Goal: Ask a question: Seek information or help from site administrators or community

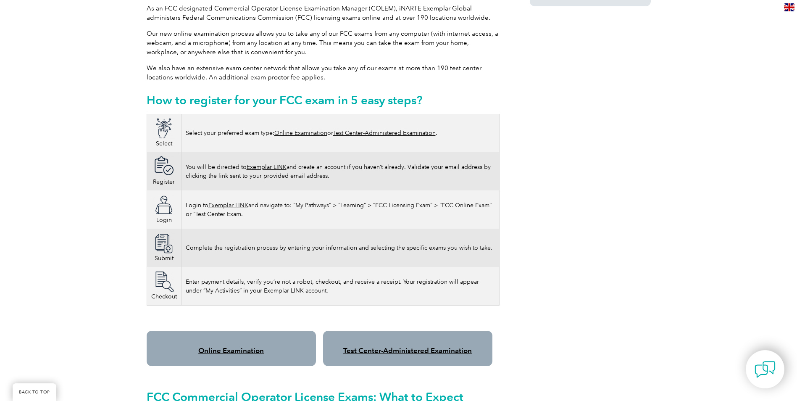
scroll to position [432, 0]
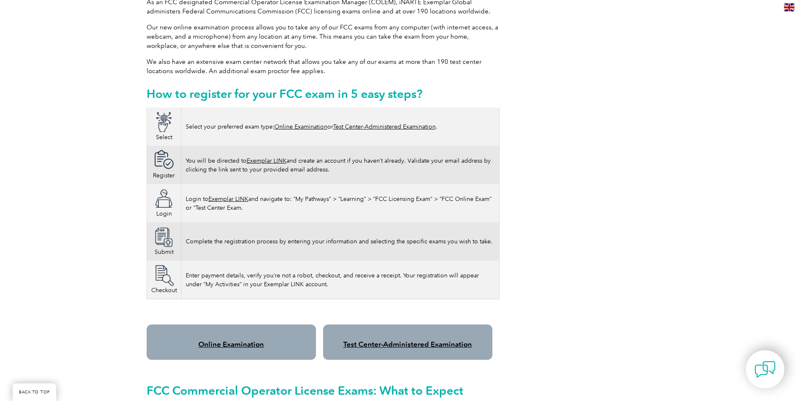
click at [353, 123] on link "Test Center-Administered Examination" at bounding box center [384, 126] width 102 height 7
click at [372, 340] on link "Test Center-Administered Examination" at bounding box center [407, 344] width 128 height 8
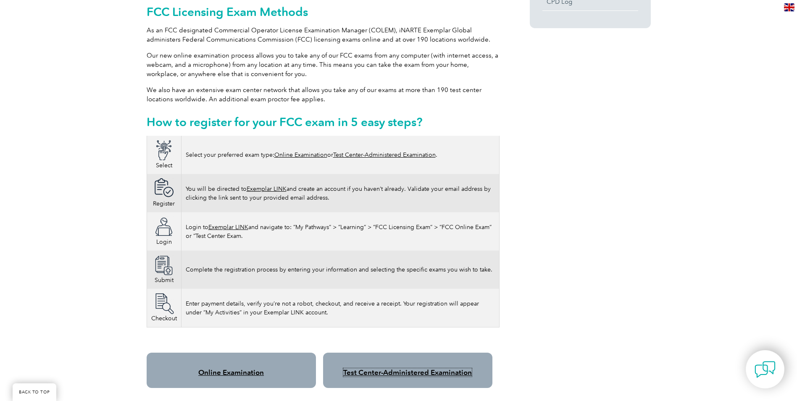
scroll to position [414, 0]
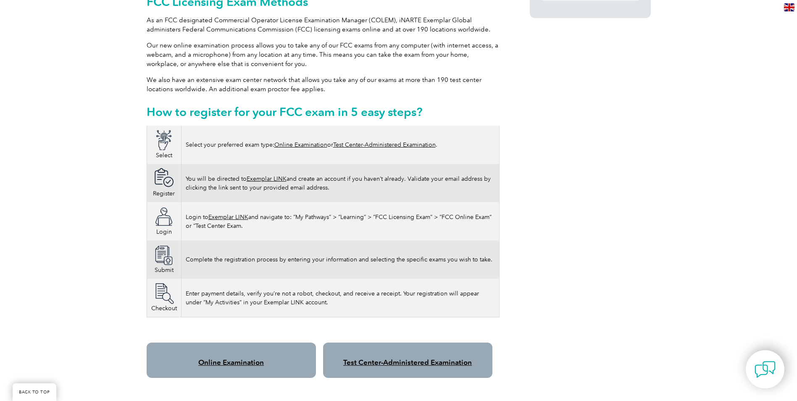
click at [404, 358] on link "Test Center-Administered Examination" at bounding box center [407, 362] width 128 height 8
click at [278, 175] on link "Exemplar LINK" at bounding box center [266, 178] width 40 height 7
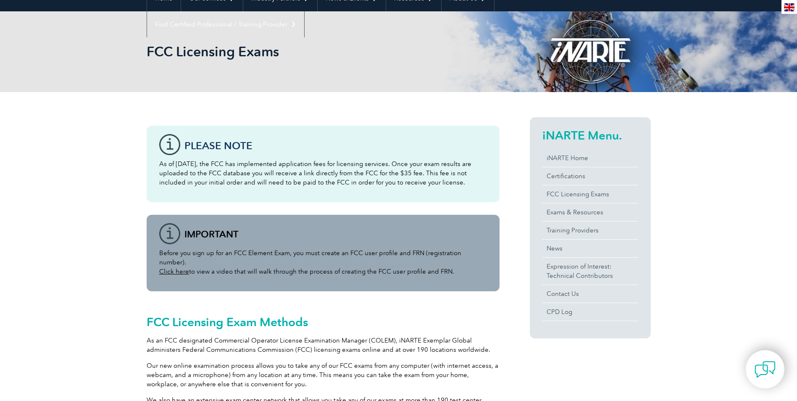
scroll to position [124, 0]
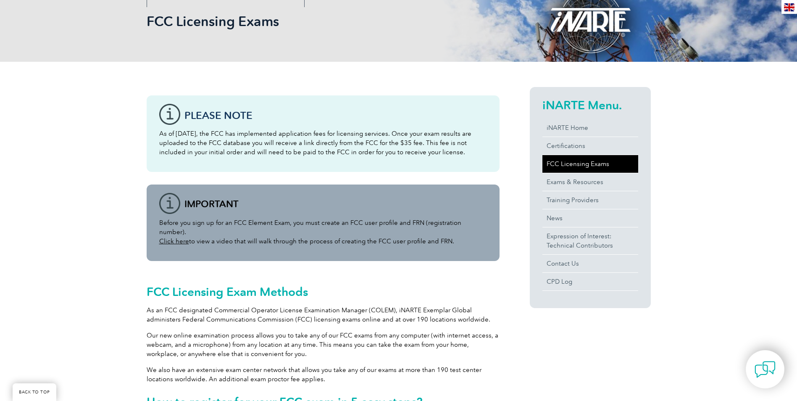
click at [569, 167] on link "FCC Licensing Exams" at bounding box center [590, 164] width 96 height 18
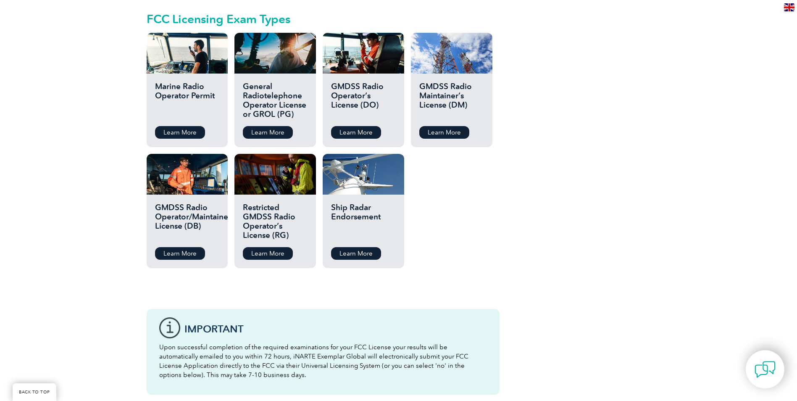
scroll to position [960, 0]
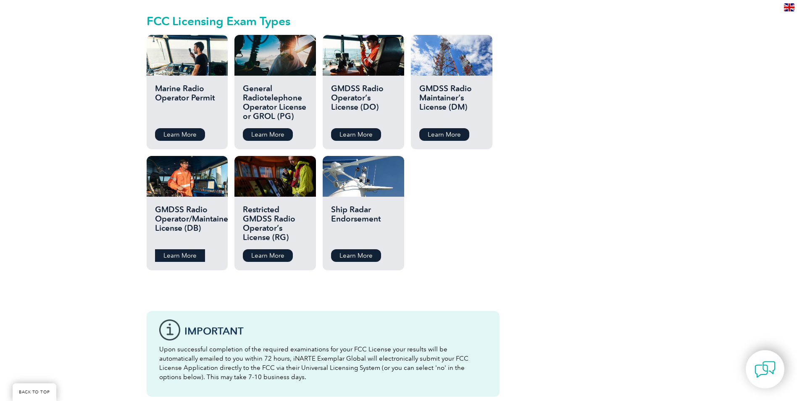
click at [175, 249] on link "Learn More" at bounding box center [180, 255] width 50 height 13
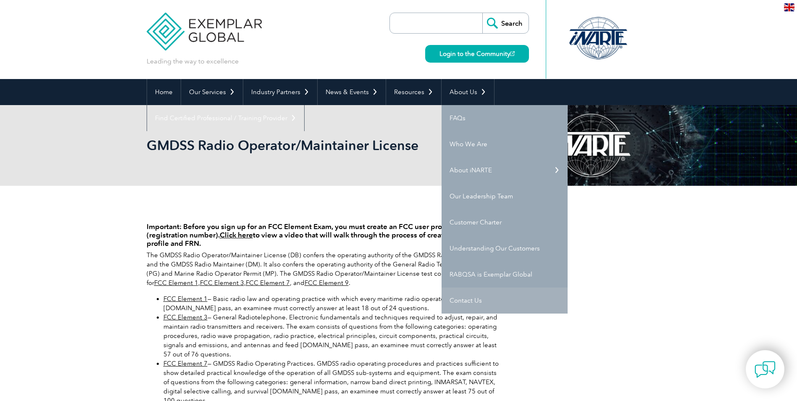
click at [454, 300] on link "Contact Us" at bounding box center [504, 300] width 126 height 26
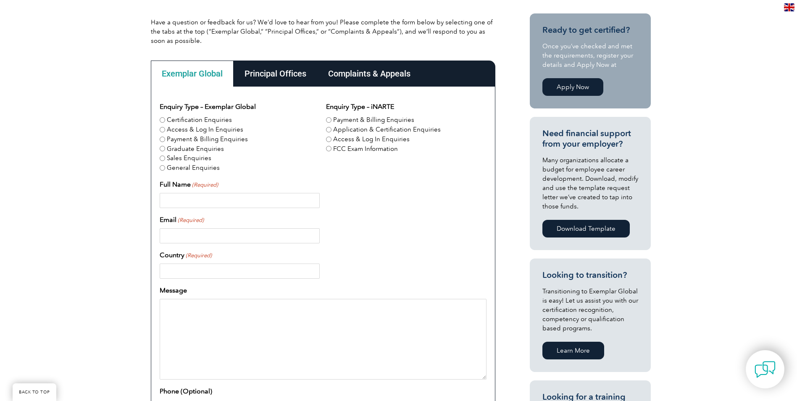
scroll to position [187, 0]
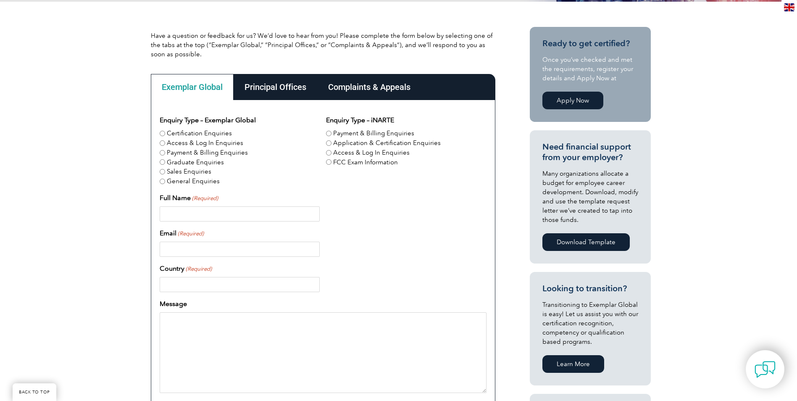
click at [328, 163] on input "FCC Exam Information" at bounding box center [328, 161] width 5 height 5
radio input "true"
click at [178, 216] on input "Full Name (Required)" at bounding box center [240, 213] width 160 height 15
type input "[PERSON_NAME]"
type input "[EMAIL_ADDRESS][DOMAIN_NAME]"
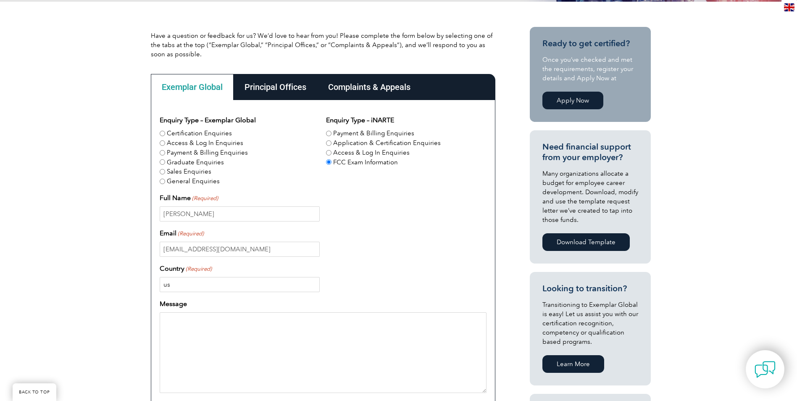
type input "u"
type input "[GEOGRAPHIC_DATA]"
click at [214, 329] on textarea "Message" at bounding box center [323, 352] width 327 height 81
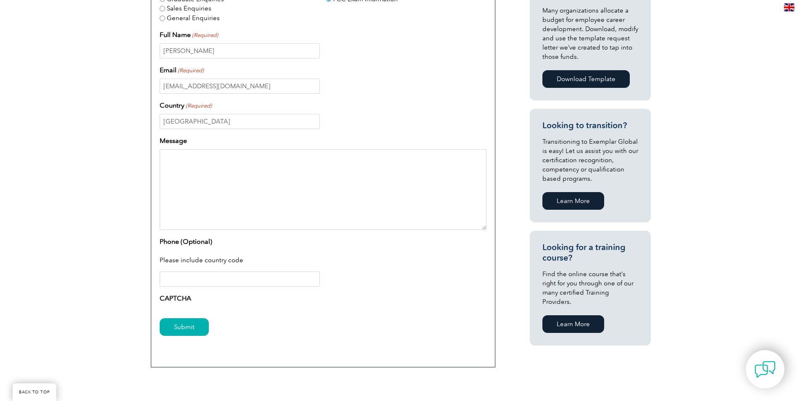
scroll to position [337, 0]
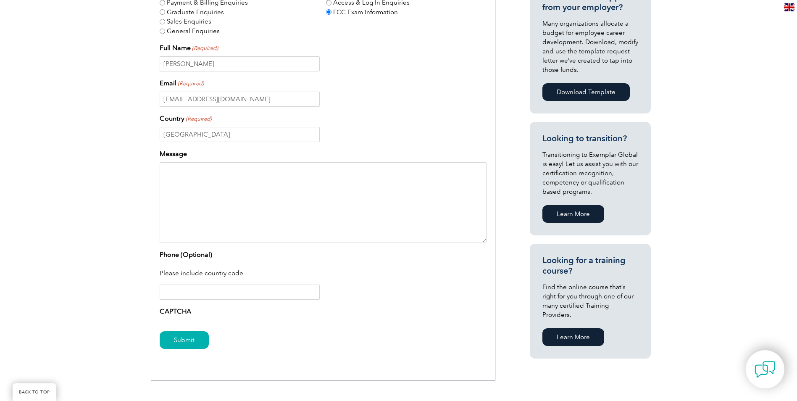
click at [177, 291] on input "Phone (Optional)" at bounding box center [240, 291] width 160 height 15
type input "[PHONE_NUMBER]"
click at [185, 170] on textarea "Message" at bounding box center [323, 202] width 327 height 81
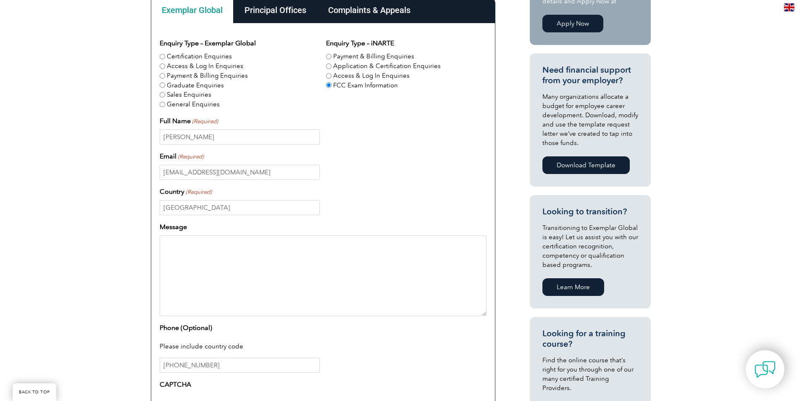
scroll to position [257, 0]
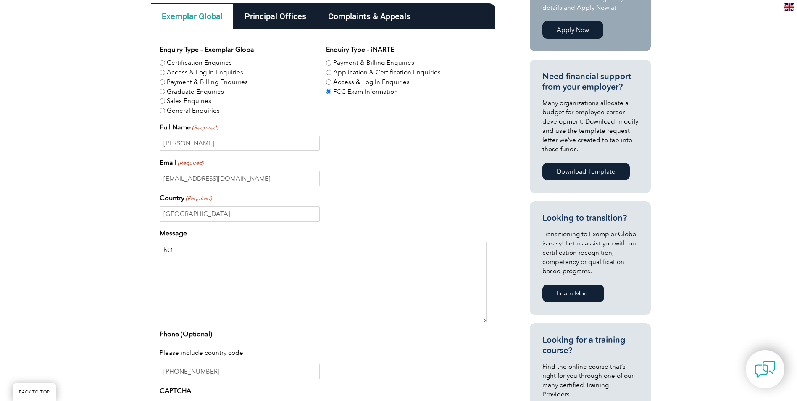
type textarea "h"
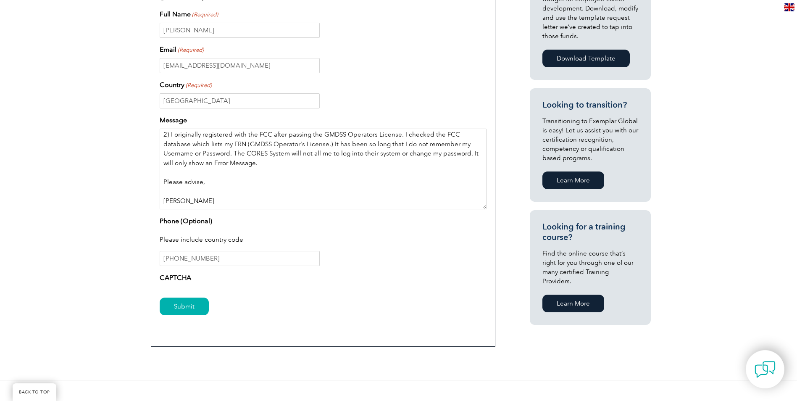
scroll to position [372, 0]
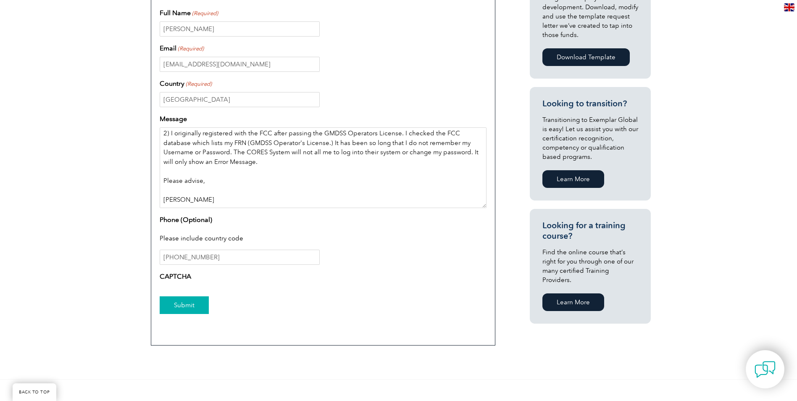
type textarea "1) How do I get registered to take the FCC GMDSS Maintainers License with Exemp…"
click at [170, 303] on input "Submit" at bounding box center [184, 305] width 49 height 18
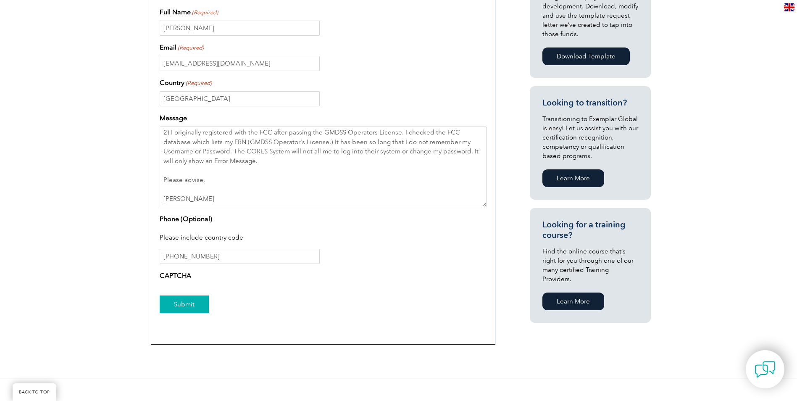
click at [186, 303] on input "Submit" at bounding box center [184, 304] width 49 height 18
